Goal: Obtain resource: Download file/media

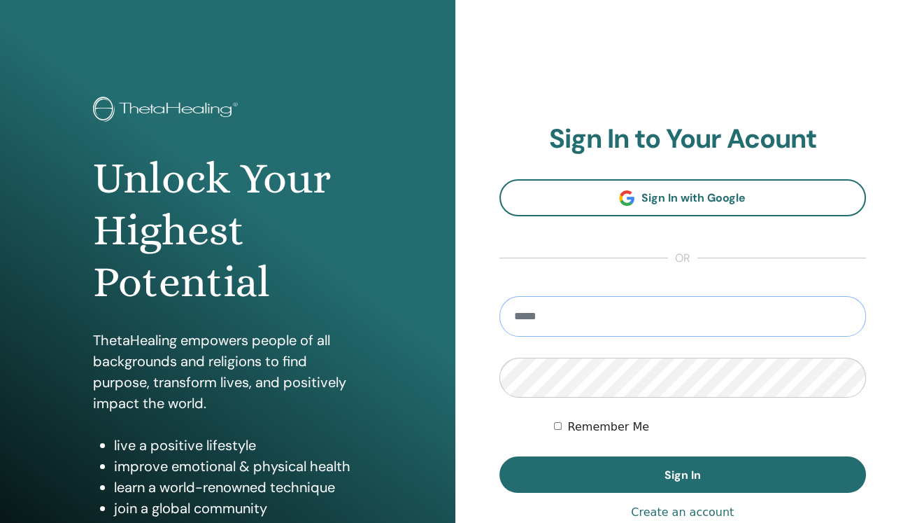
type input "**********"
click at [682, 474] on button "Sign In" at bounding box center [683, 474] width 367 height 36
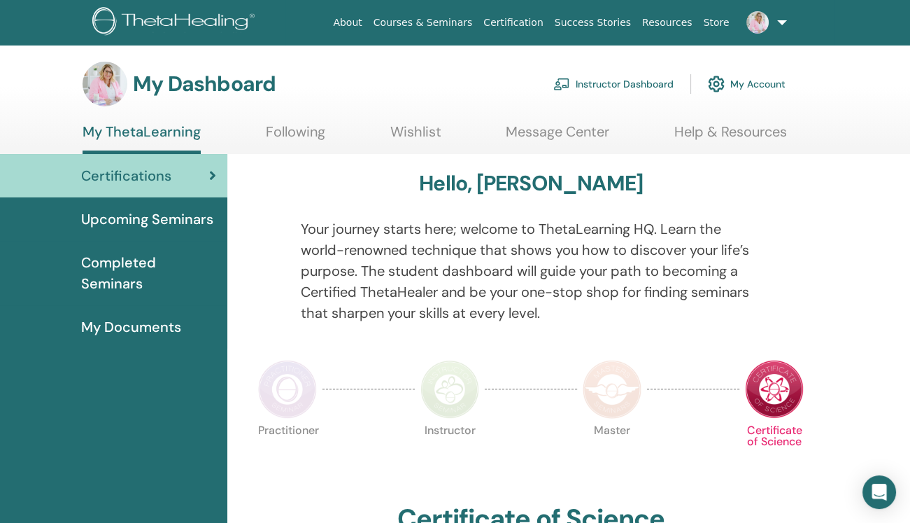
click at [181, 217] on span "Upcoming Seminars" at bounding box center [147, 219] width 132 height 21
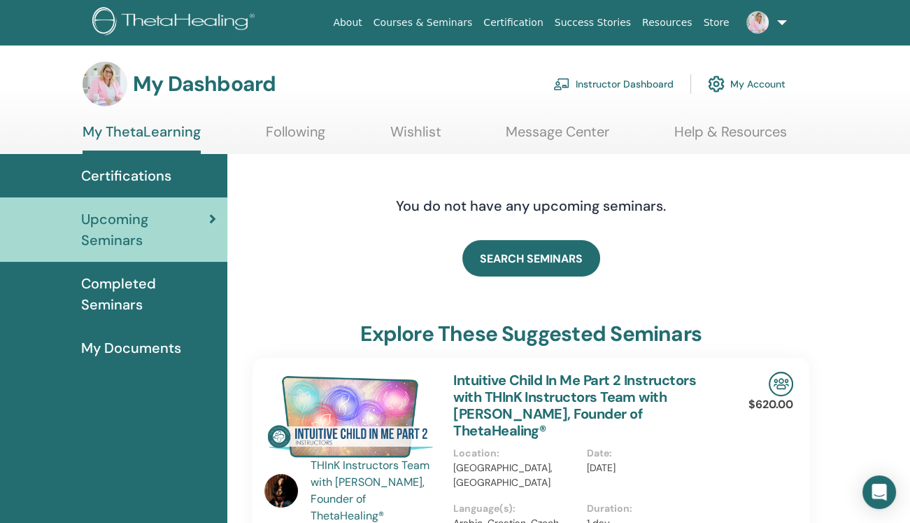
click at [611, 84] on link "Instructor Dashboard" at bounding box center [614, 84] width 120 height 31
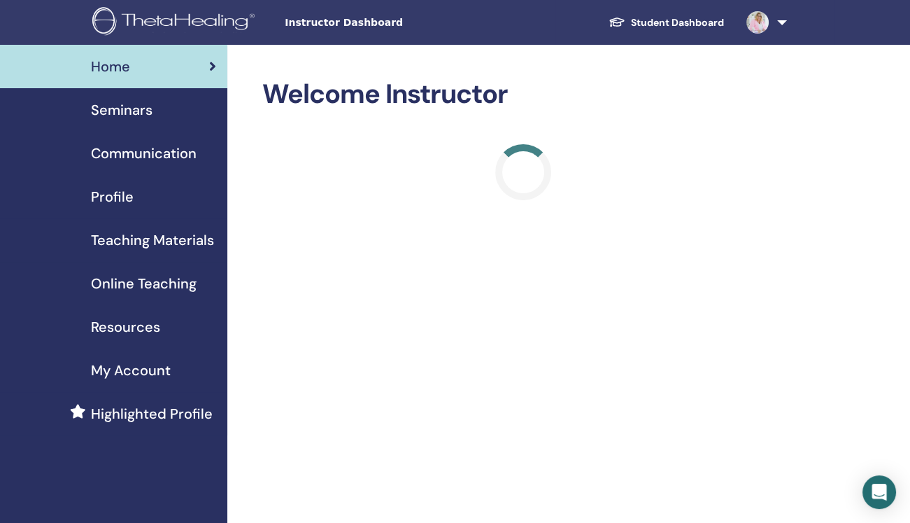
click at [162, 284] on span "Online Teaching" at bounding box center [144, 283] width 106 height 21
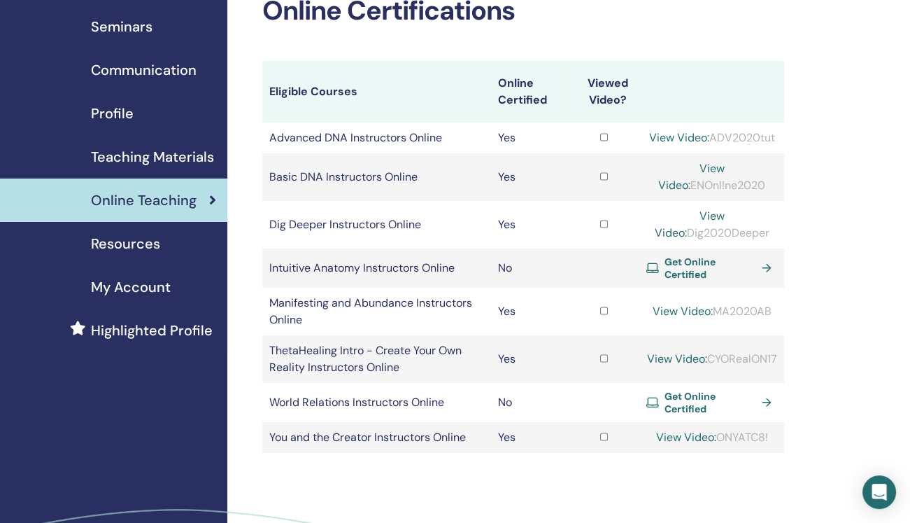
scroll to position [79, 0]
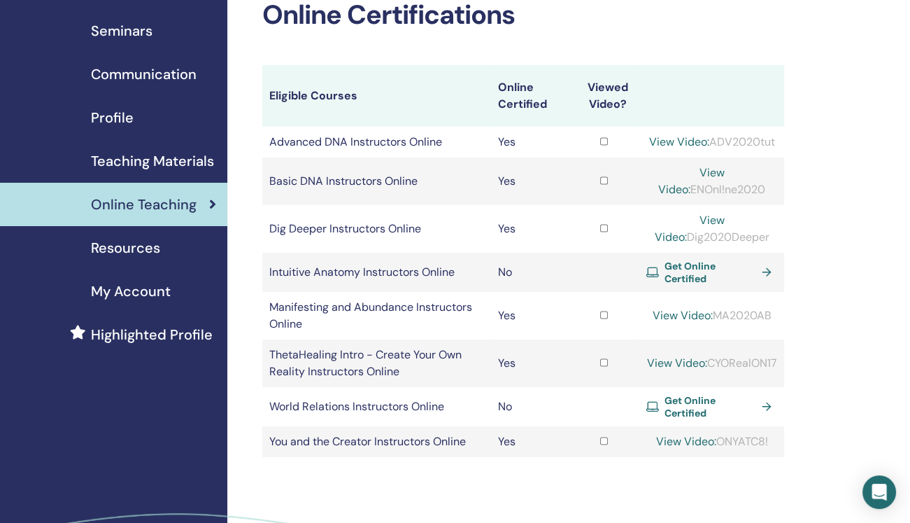
click at [158, 249] on span "Resources" at bounding box center [125, 247] width 69 height 21
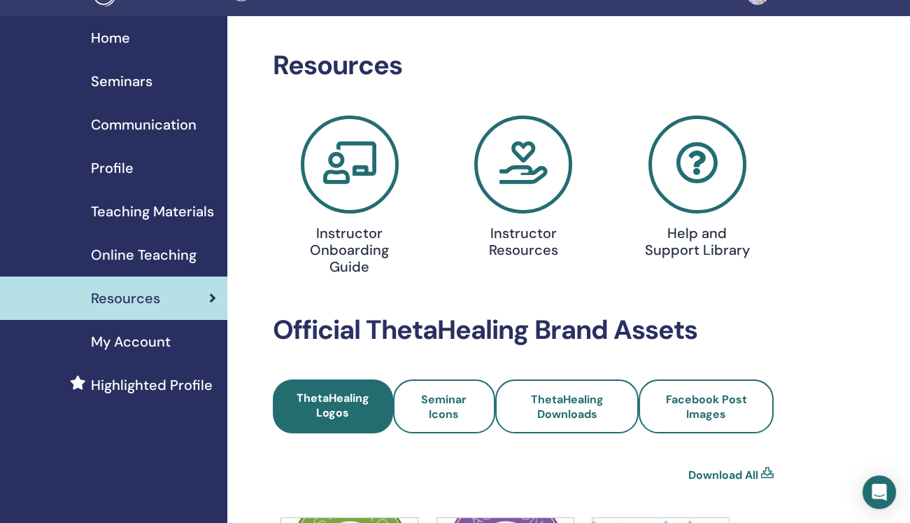
scroll to position [27, 0]
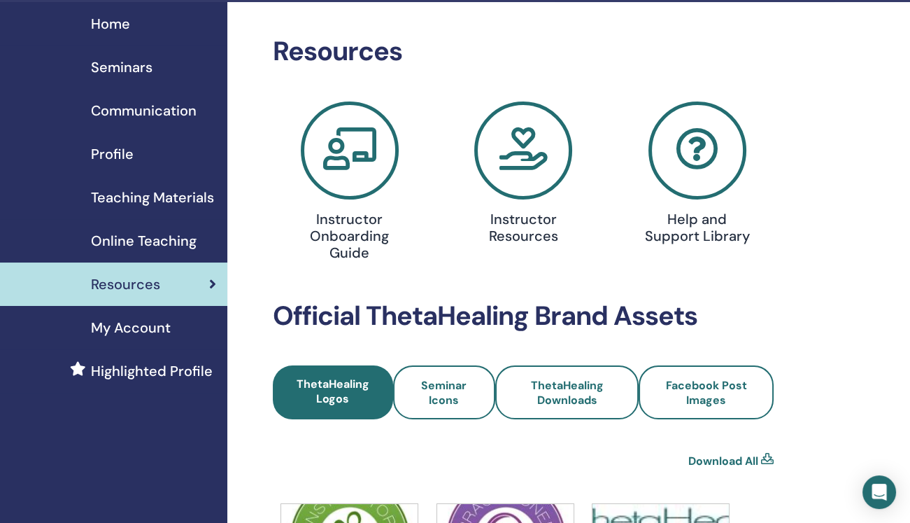
click at [522, 171] on icon at bounding box center [523, 150] width 98 height 98
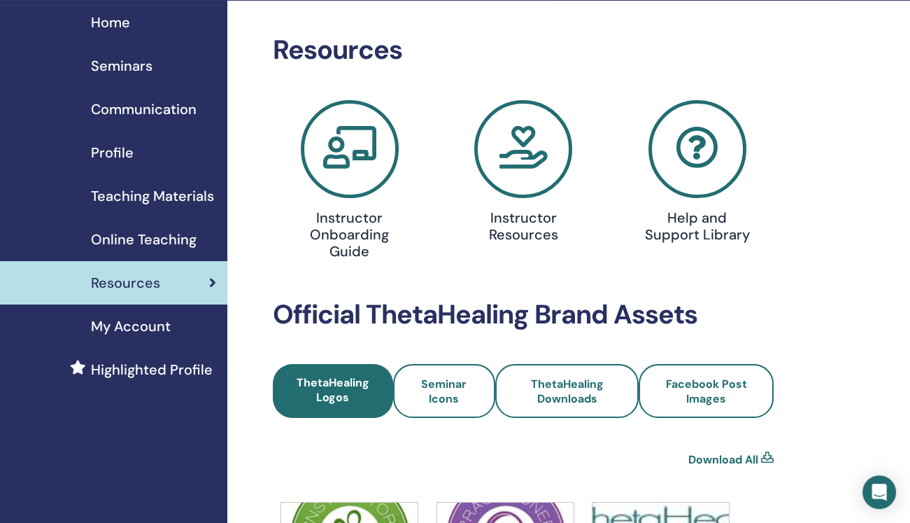
scroll to position [44, 0]
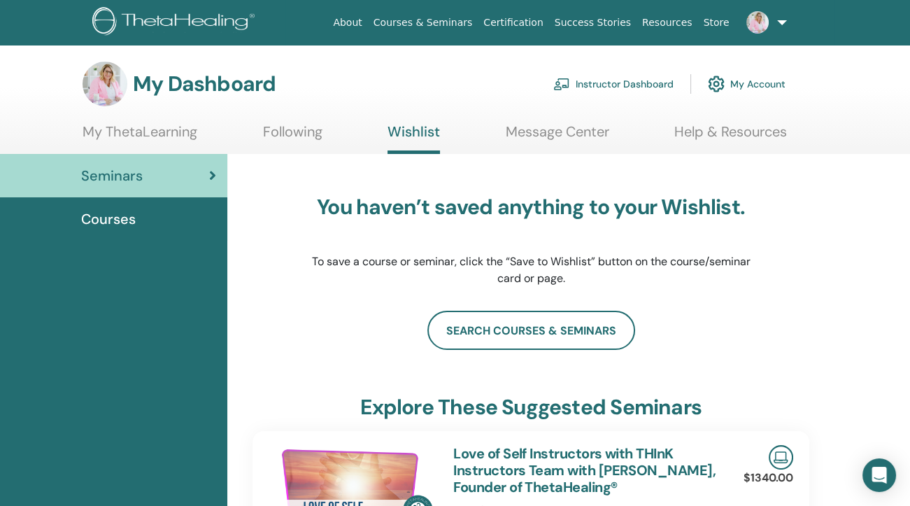
click at [125, 221] on span "Courses" at bounding box center [108, 219] width 55 height 21
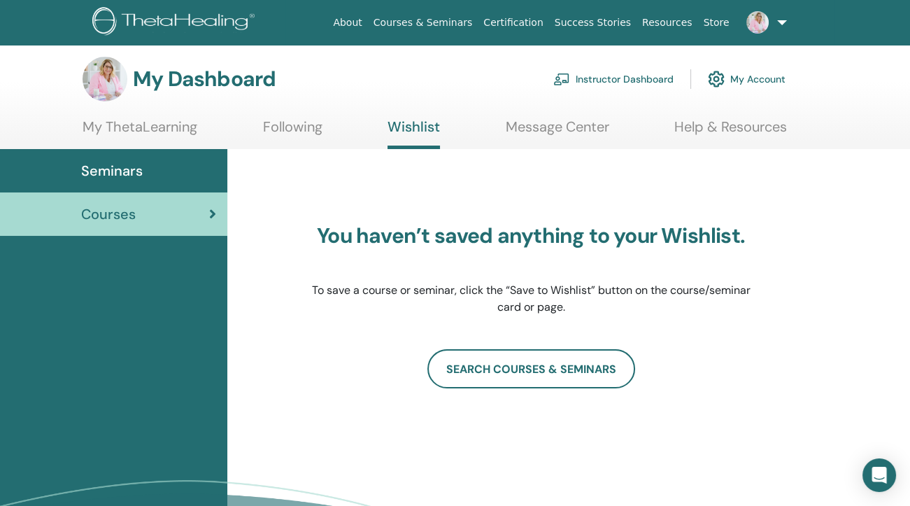
scroll to position [8, 0]
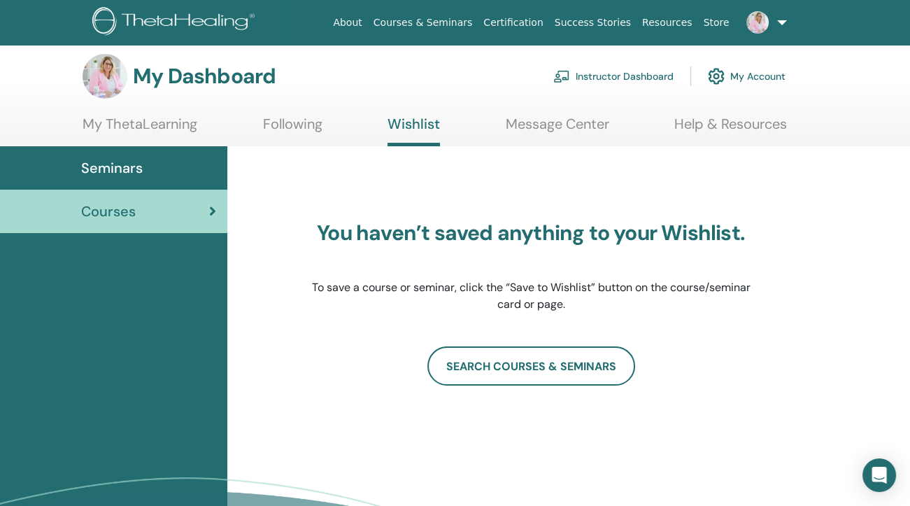
click at [611, 76] on link "Instructor Dashboard" at bounding box center [614, 76] width 120 height 31
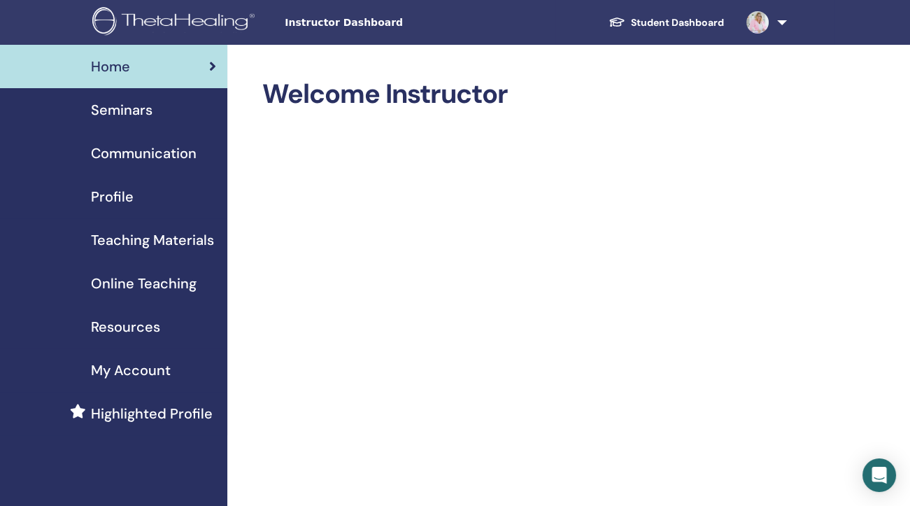
click at [175, 237] on span "Teaching Materials" at bounding box center [152, 240] width 123 height 21
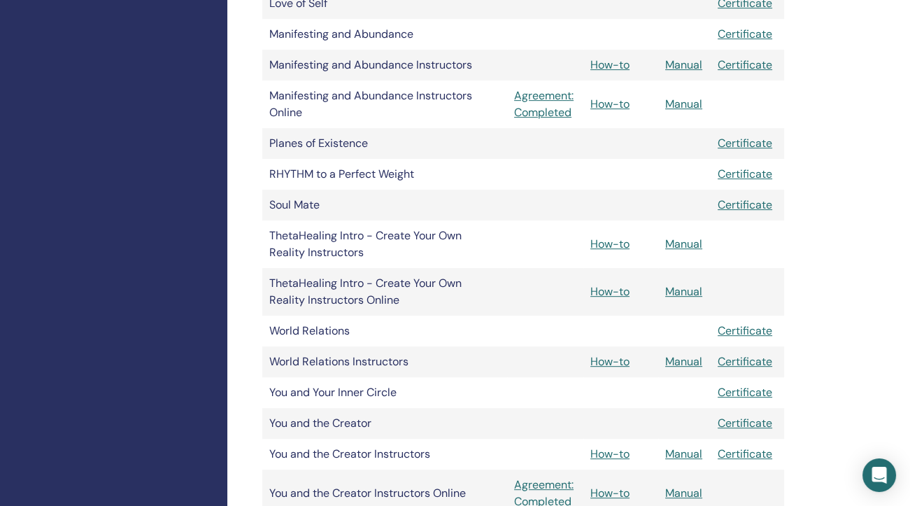
scroll to position [949, 0]
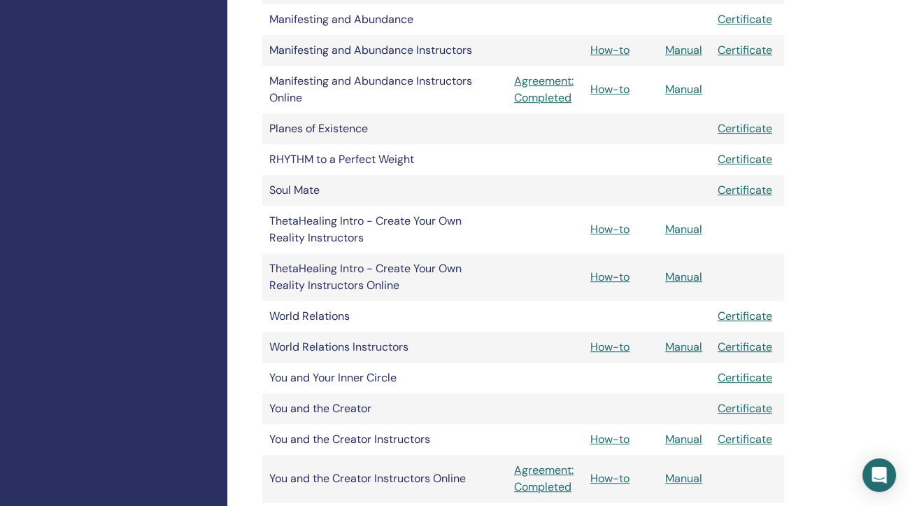
click at [614, 222] on link "How-to" at bounding box center [610, 229] width 39 height 15
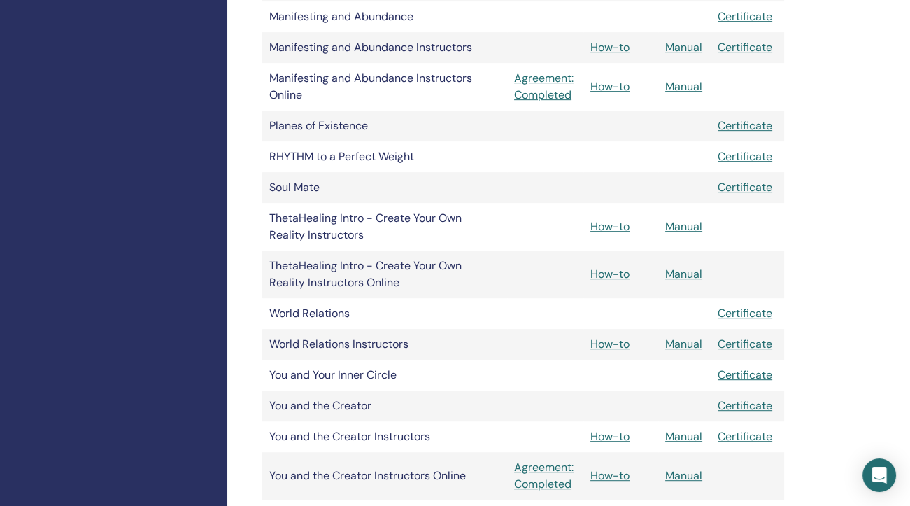
scroll to position [951, 0]
click at [677, 267] on link "Manual" at bounding box center [684, 274] width 37 height 15
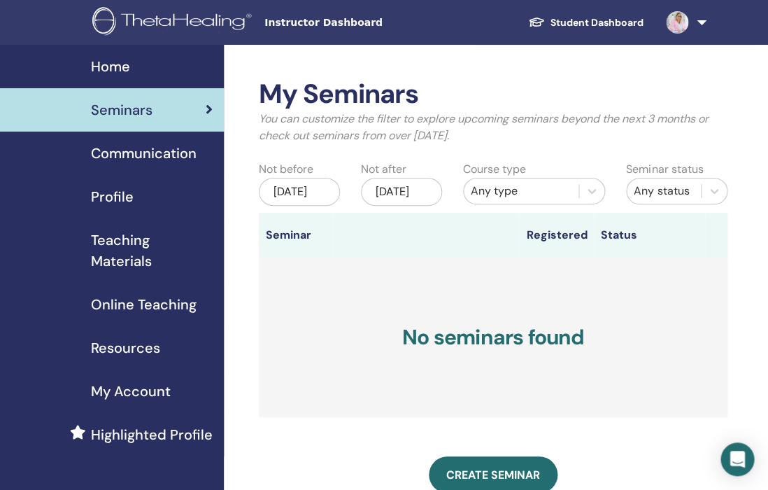
click at [115, 254] on span "Teaching Materials" at bounding box center [152, 251] width 122 height 42
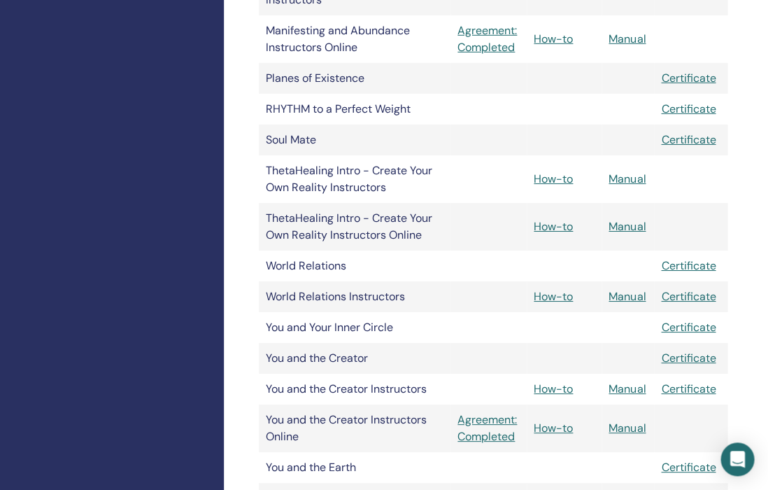
scroll to position [1017, 0]
click at [549, 218] on link "How-to" at bounding box center [553, 225] width 39 height 15
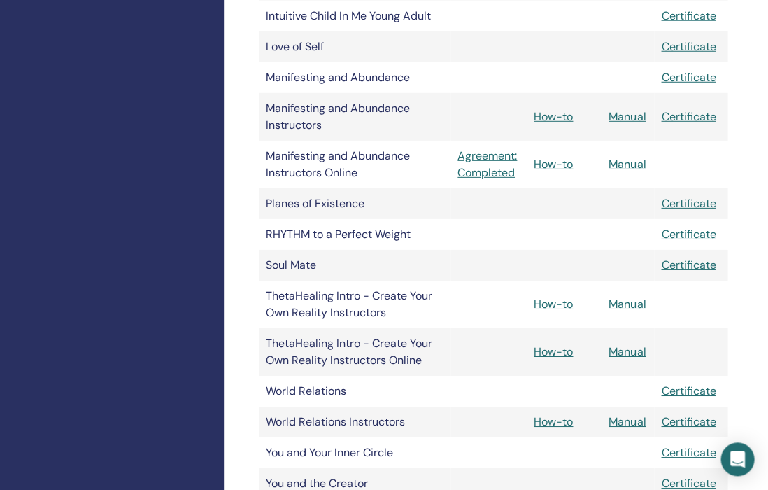
scroll to position [878, 0]
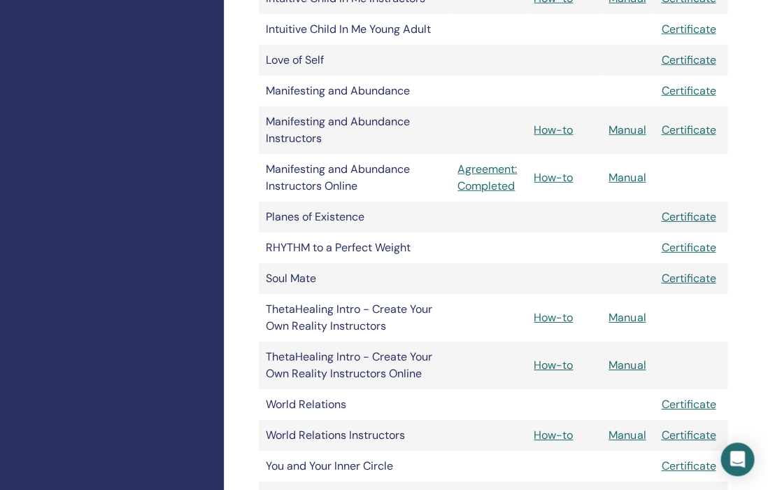
click at [553, 358] on link "How-to" at bounding box center [553, 365] width 39 height 15
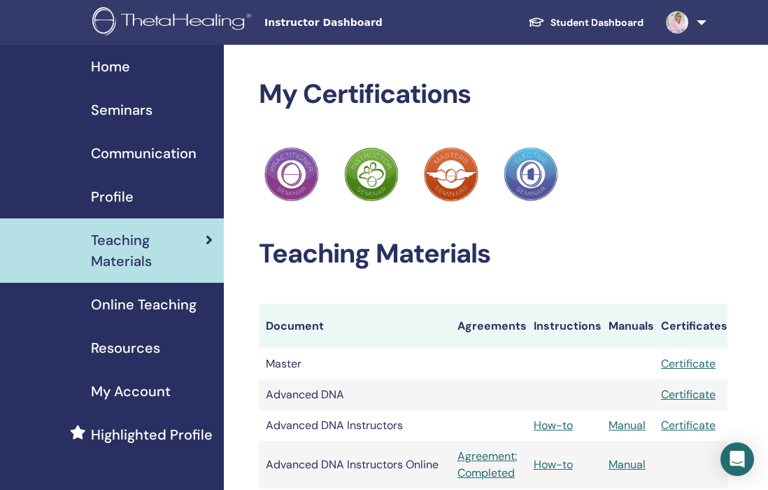
scroll to position [878, 0]
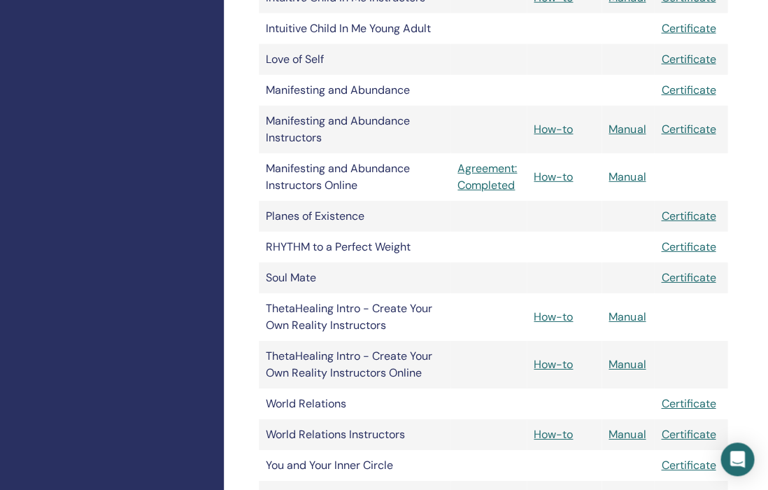
click at [628, 357] on link "Manual" at bounding box center [627, 364] width 37 height 15
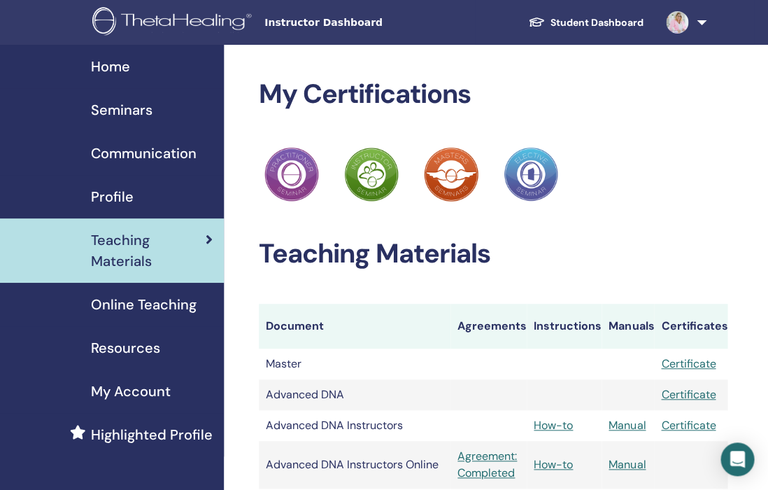
click at [109, 196] on span "Profile" at bounding box center [112, 196] width 43 height 21
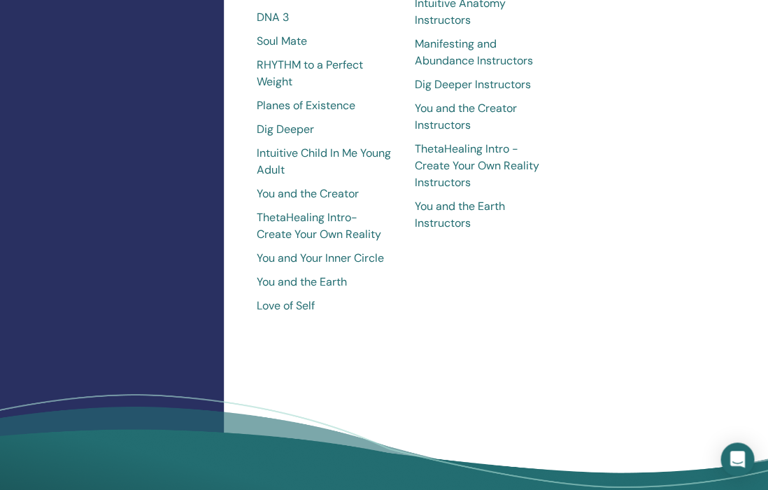
scroll to position [982, 0]
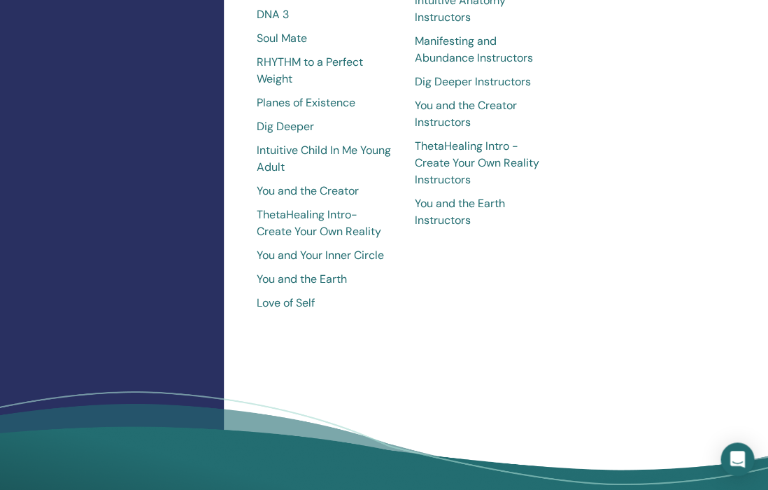
click at [314, 206] on link "ThetaHealing Intro- Create Your Own Reality" at bounding box center [325, 223] width 136 height 34
